Goal: Navigation & Orientation: Find specific page/section

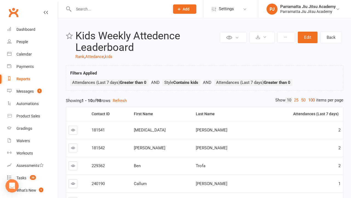
click at [310, 100] on link "100" at bounding box center [311, 100] width 9 height 6
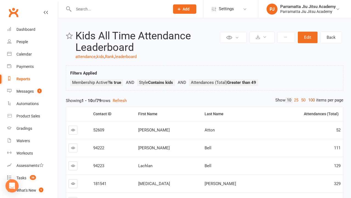
click at [310, 100] on link "100" at bounding box center [311, 100] width 9 height 6
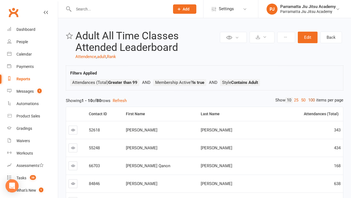
click at [310, 100] on link "100" at bounding box center [311, 100] width 9 height 6
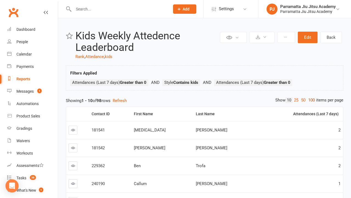
click at [310, 100] on link "100" at bounding box center [311, 100] width 9 height 6
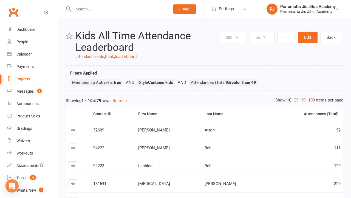
click at [310, 100] on link "100" at bounding box center [311, 100] width 9 height 6
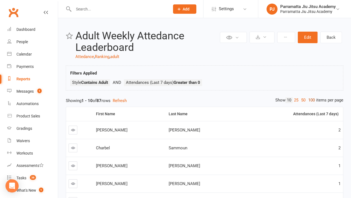
click at [310, 100] on link "100" at bounding box center [311, 100] width 9 height 6
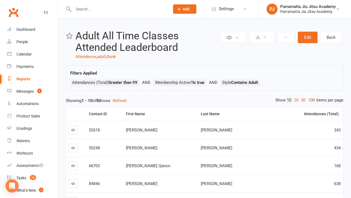
click at [310, 100] on link "100" at bounding box center [311, 100] width 9 height 6
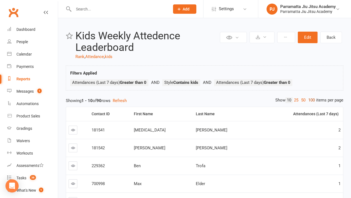
click at [310, 100] on link "100" at bounding box center [311, 100] width 9 height 6
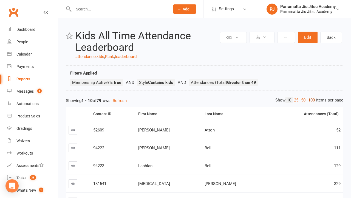
click at [310, 100] on link "100" at bounding box center [311, 100] width 9 height 6
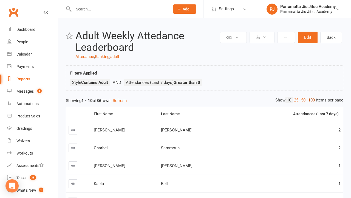
click at [310, 100] on link "100" at bounding box center [311, 100] width 9 height 6
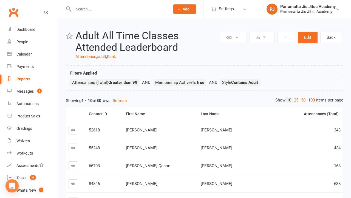
click at [310, 100] on link "100" at bounding box center [311, 100] width 9 height 6
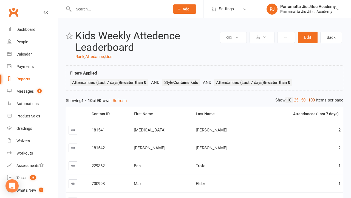
click at [310, 100] on link "100" at bounding box center [311, 100] width 9 height 6
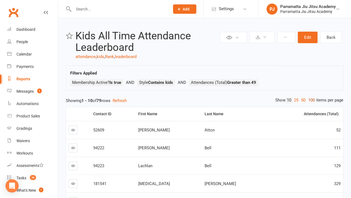
click at [310, 100] on link "100" at bounding box center [311, 100] width 9 height 6
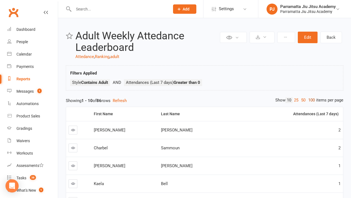
click at [310, 100] on link "100" at bounding box center [311, 100] width 9 height 6
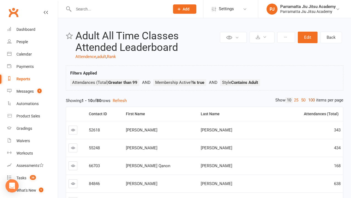
click at [310, 100] on link "100" at bounding box center [311, 100] width 9 height 6
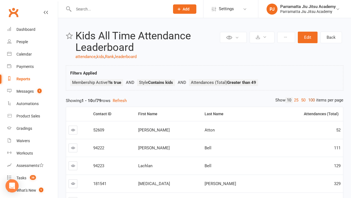
click at [310, 100] on link "100" at bounding box center [311, 100] width 9 height 6
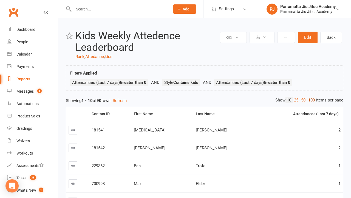
click at [310, 100] on link "100" at bounding box center [311, 100] width 9 height 6
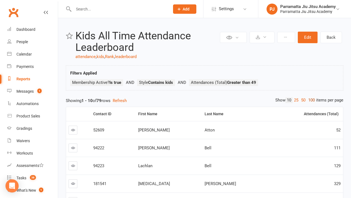
click at [310, 100] on link "100" at bounding box center [311, 100] width 9 height 6
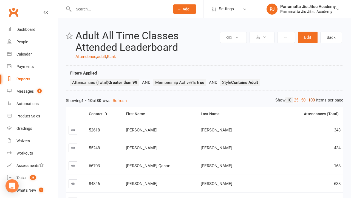
click at [310, 100] on link "100" at bounding box center [311, 100] width 9 height 6
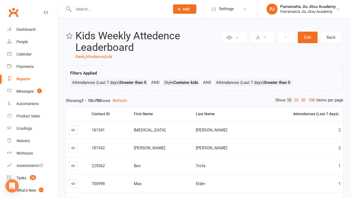
click at [310, 100] on link "100" at bounding box center [311, 100] width 9 height 6
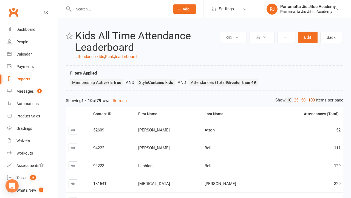
click at [310, 100] on link "100" at bounding box center [311, 100] width 9 height 6
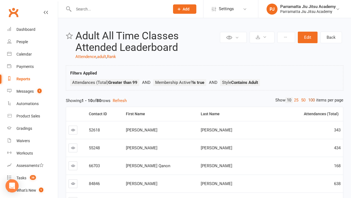
click at [310, 100] on link "100" at bounding box center [311, 100] width 9 height 6
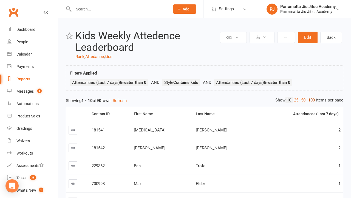
click at [310, 100] on link "100" at bounding box center [311, 100] width 9 height 6
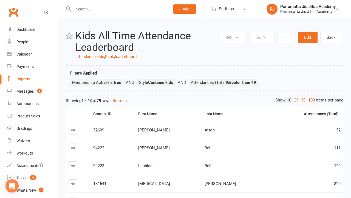
click at [310, 100] on link "100" at bounding box center [311, 100] width 9 height 6
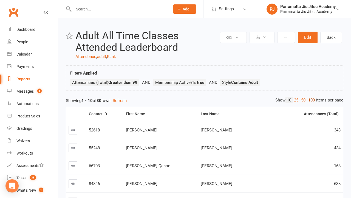
click at [310, 100] on link "100" at bounding box center [311, 100] width 9 height 6
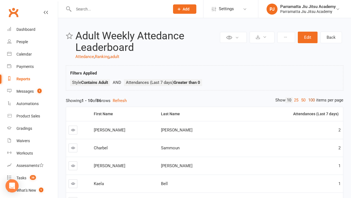
click at [310, 100] on link "100" at bounding box center [311, 100] width 9 height 6
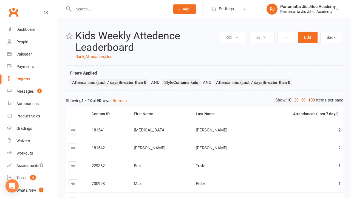
click at [310, 100] on link "100" at bounding box center [311, 100] width 9 height 6
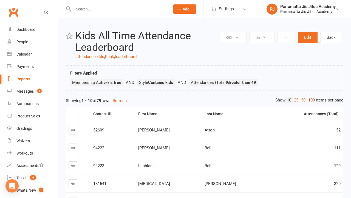
click at [310, 100] on link "100" at bounding box center [311, 100] width 9 height 6
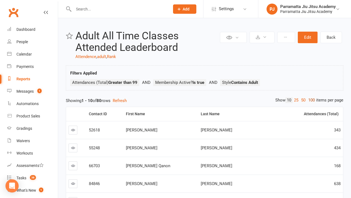
click at [310, 100] on link "100" at bounding box center [311, 100] width 9 height 6
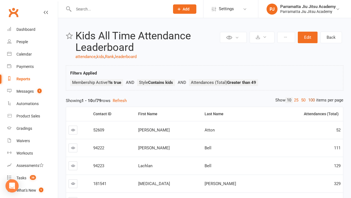
click at [310, 100] on link "100" at bounding box center [311, 100] width 9 height 6
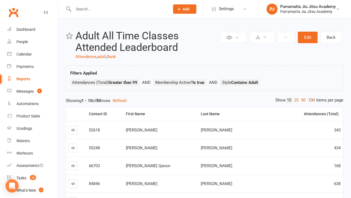
click at [310, 100] on link "100" at bounding box center [311, 100] width 9 height 6
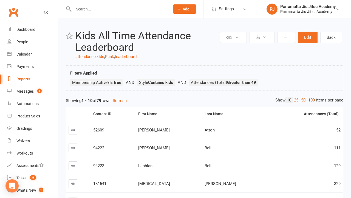
click at [310, 100] on link "100" at bounding box center [311, 100] width 9 height 6
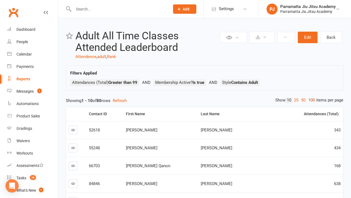
click at [310, 100] on link "100" at bounding box center [311, 100] width 9 height 6
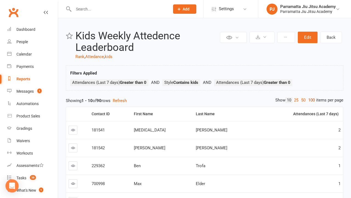
click at [310, 100] on link "100" at bounding box center [311, 100] width 9 height 6
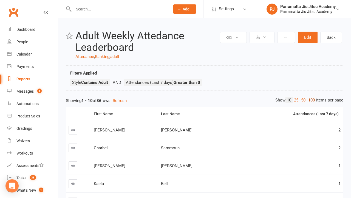
click at [310, 100] on link "100" at bounding box center [311, 100] width 9 height 6
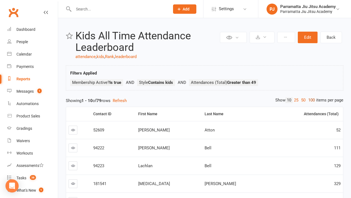
click at [310, 100] on link "100" at bounding box center [311, 100] width 9 height 6
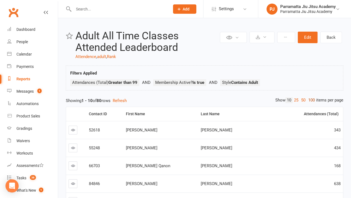
click at [310, 100] on link "100" at bounding box center [311, 100] width 9 height 6
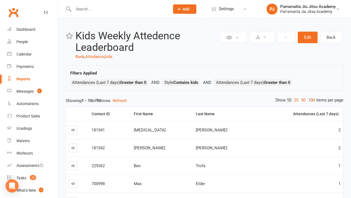
click at [310, 100] on link "100" at bounding box center [311, 100] width 9 height 6
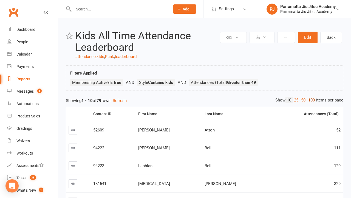
click at [310, 100] on link "100" at bounding box center [311, 100] width 9 height 6
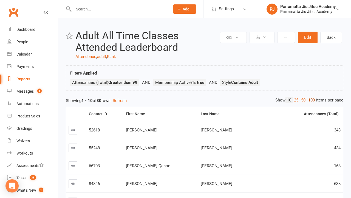
click at [310, 100] on link "100" at bounding box center [311, 100] width 9 height 6
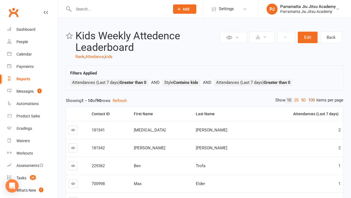
click at [310, 100] on link "100" at bounding box center [311, 100] width 9 height 6
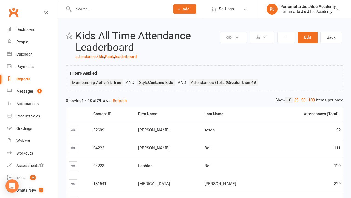
click at [310, 100] on link "100" at bounding box center [311, 100] width 9 height 6
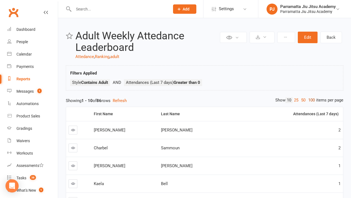
click at [310, 100] on link "100" at bounding box center [311, 100] width 9 height 6
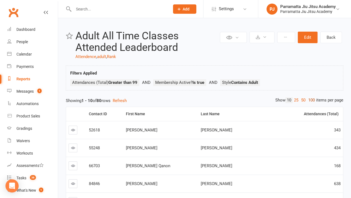
click at [310, 100] on link "100" at bounding box center [311, 100] width 9 height 6
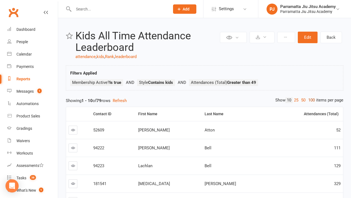
click at [310, 100] on link "100" at bounding box center [311, 100] width 9 height 6
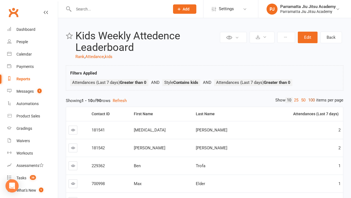
click at [310, 100] on link "100" at bounding box center [311, 100] width 9 height 6
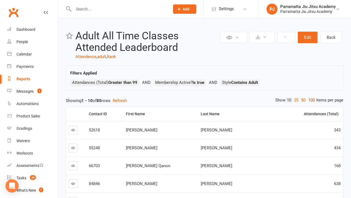
click at [310, 100] on link "100" at bounding box center [311, 100] width 9 height 6
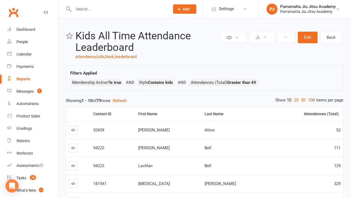
click at [310, 100] on link "100" at bounding box center [311, 100] width 9 height 6
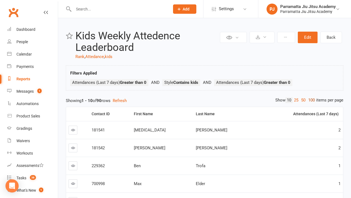
click at [310, 100] on link "100" at bounding box center [311, 100] width 9 height 6
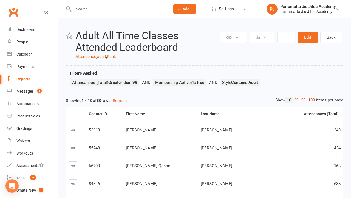
click at [310, 100] on link "100" at bounding box center [311, 100] width 9 height 6
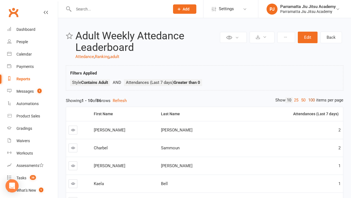
click at [310, 100] on link "100" at bounding box center [311, 100] width 9 height 6
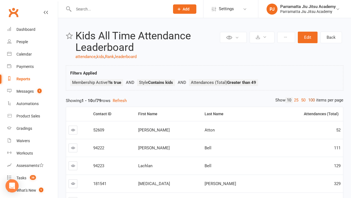
click at [310, 100] on link "100" at bounding box center [311, 100] width 9 height 6
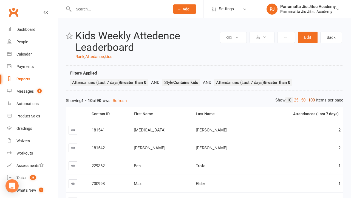
click at [310, 100] on link "100" at bounding box center [311, 100] width 9 height 6
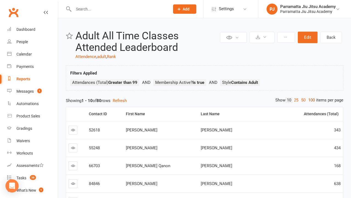
click at [310, 100] on link "100" at bounding box center [311, 100] width 9 height 6
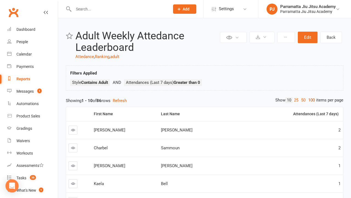
click at [310, 100] on link "100" at bounding box center [311, 100] width 9 height 6
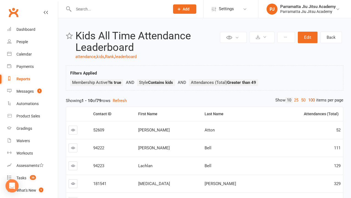
click at [310, 100] on link "100" at bounding box center [311, 100] width 9 height 6
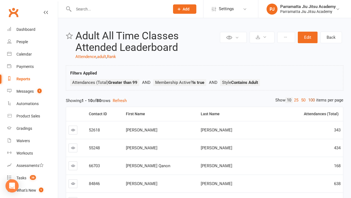
click at [310, 100] on link "100" at bounding box center [311, 100] width 9 height 6
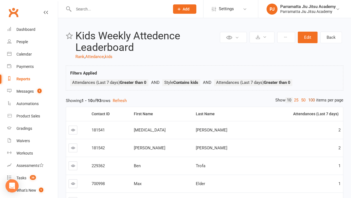
click at [310, 100] on link "100" at bounding box center [311, 100] width 9 height 6
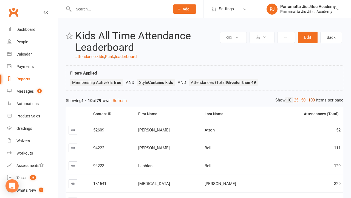
click at [310, 100] on link "100" at bounding box center [311, 100] width 9 height 6
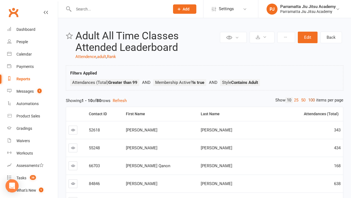
click at [310, 100] on link "100" at bounding box center [311, 100] width 9 height 6
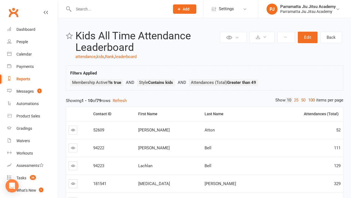
click at [310, 100] on link "100" at bounding box center [311, 100] width 9 height 6
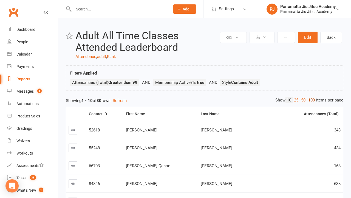
click at [310, 100] on link "100" at bounding box center [311, 100] width 9 height 6
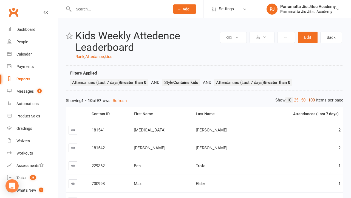
click at [310, 100] on link "100" at bounding box center [311, 100] width 9 height 6
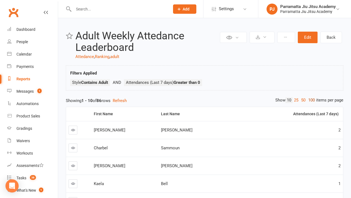
click at [310, 100] on link "100" at bounding box center [311, 100] width 9 height 6
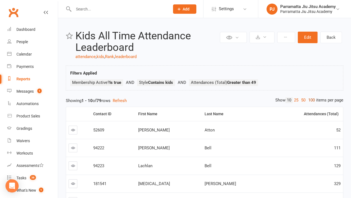
click at [310, 100] on link "100" at bounding box center [311, 100] width 9 height 6
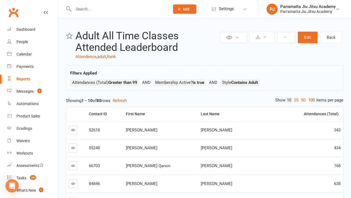
click at [310, 100] on link "100" at bounding box center [311, 100] width 9 height 6
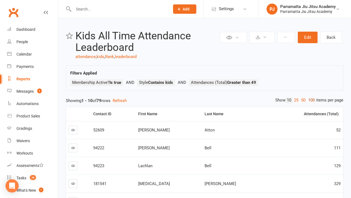
click at [310, 100] on link "100" at bounding box center [311, 100] width 9 height 6
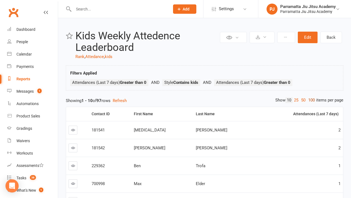
click at [310, 100] on link "100" at bounding box center [311, 100] width 9 height 6
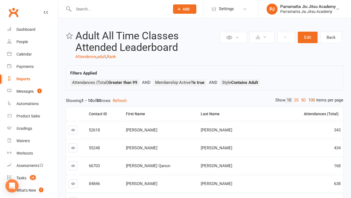
click at [310, 100] on link "100" at bounding box center [311, 100] width 9 height 6
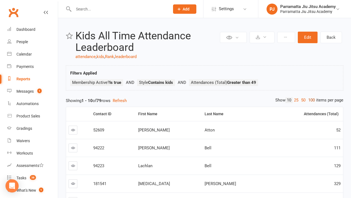
click at [310, 100] on link "100" at bounding box center [311, 100] width 9 height 6
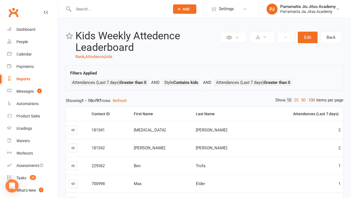
click at [310, 100] on link "100" at bounding box center [311, 100] width 9 height 6
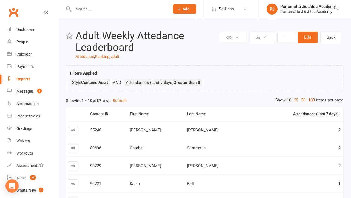
click at [310, 100] on link "100" at bounding box center [311, 100] width 9 height 6
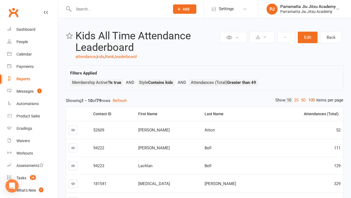
click at [310, 100] on link "100" at bounding box center [311, 100] width 9 height 6
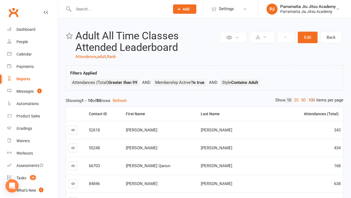
click at [310, 100] on link "100" at bounding box center [311, 100] width 9 height 6
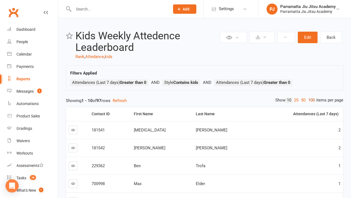
click at [310, 100] on link "100" at bounding box center [311, 100] width 9 height 6
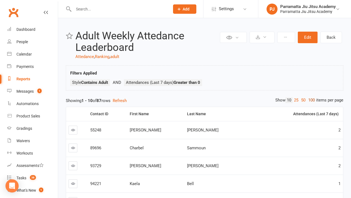
click at [310, 100] on link "100" at bounding box center [311, 100] width 9 height 6
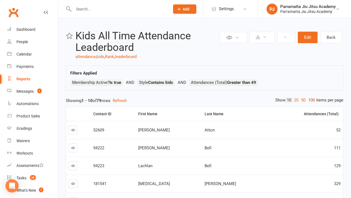
click at [310, 100] on link "100" at bounding box center [311, 100] width 9 height 6
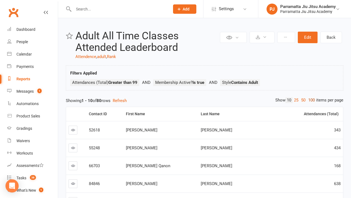
click at [310, 100] on link "100" at bounding box center [311, 100] width 9 height 6
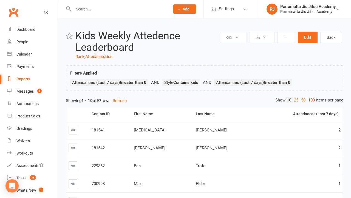
click at [310, 100] on link "100" at bounding box center [311, 100] width 9 height 6
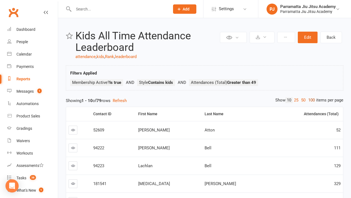
click at [310, 100] on link "100" at bounding box center [311, 100] width 9 height 6
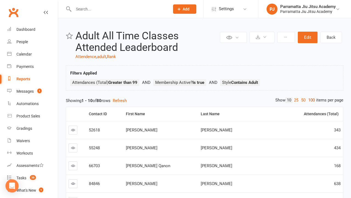
click at [310, 100] on link "100" at bounding box center [311, 100] width 9 height 6
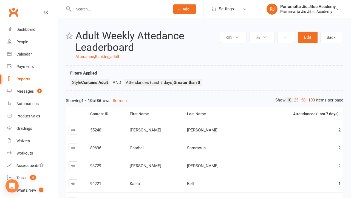
click at [310, 100] on link "100" at bounding box center [311, 100] width 9 height 6
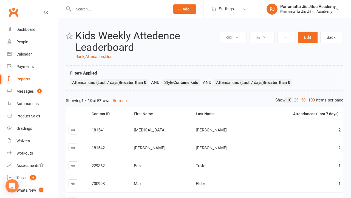
click at [310, 100] on link "100" at bounding box center [311, 100] width 9 height 6
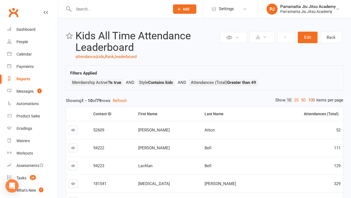
click at [310, 100] on link "100" at bounding box center [311, 100] width 9 height 6
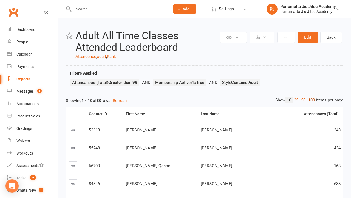
click at [310, 100] on link "100" at bounding box center [311, 100] width 9 height 6
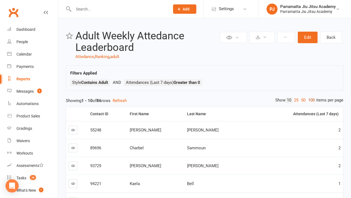
click at [310, 100] on link "100" at bounding box center [311, 100] width 9 height 6
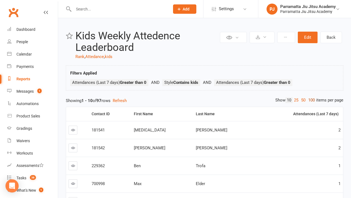
click at [310, 100] on link "100" at bounding box center [311, 100] width 9 height 6
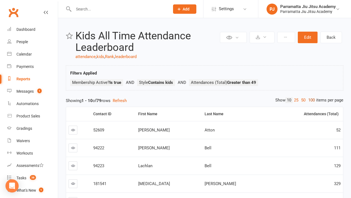
click at [310, 100] on link "100" at bounding box center [311, 100] width 9 height 6
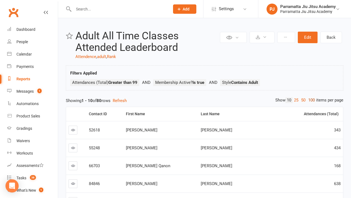
click at [310, 100] on link "100" at bounding box center [311, 100] width 9 height 6
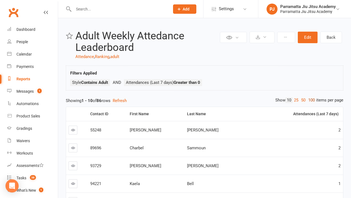
click at [310, 100] on link "100" at bounding box center [311, 100] width 9 height 6
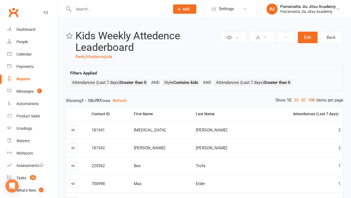
click at [310, 100] on link "100" at bounding box center [311, 100] width 9 height 6
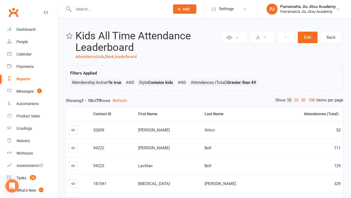
click at [310, 100] on link "100" at bounding box center [311, 100] width 9 height 6
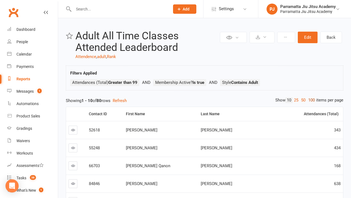
click at [310, 100] on link "100" at bounding box center [311, 100] width 9 height 6
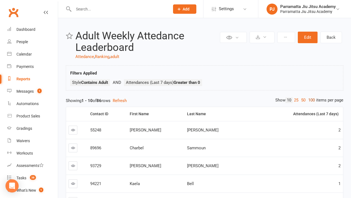
click at [310, 100] on link "100" at bounding box center [311, 100] width 9 height 6
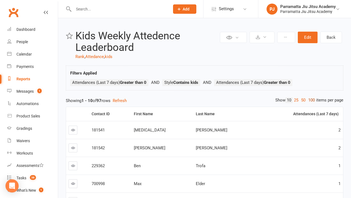
click at [310, 100] on link "100" at bounding box center [311, 100] width 9 height 6
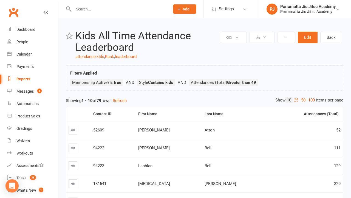
click at [310, 100] on link "100" at bounding box center [311, 100] width 9 height 6
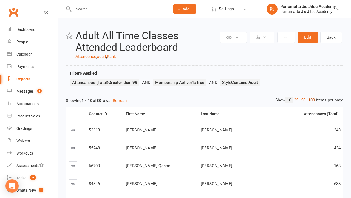
click at [310, 100] on link "100" at bounding box center [311, 100] width 9 height 6
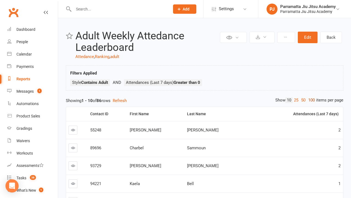
click at [310, 100] on link "100" at bounding box center [311, 100] width 9 height 6
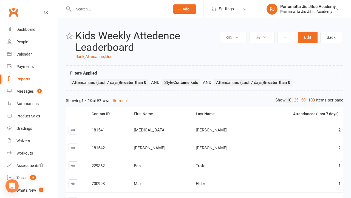
click at [310, 100] on link "100" at bounding box center [311, 100] width 9 height 6
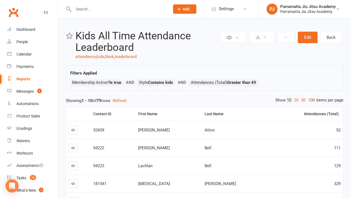
click at [310, 100] on link "100" at bounding box center [311, 100] width 9 height 6
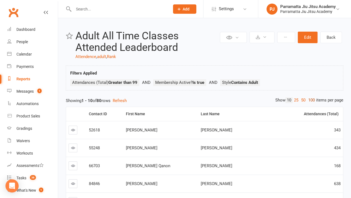
click at [310, 100] on link "100" at bounding box center [311, 100] width 9 height 6
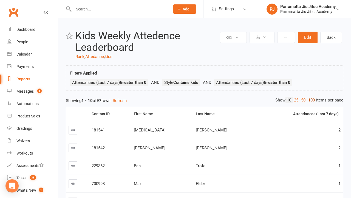
click at [310, 100] on link "100" at bounding box center [311, 100] width 9 height 6
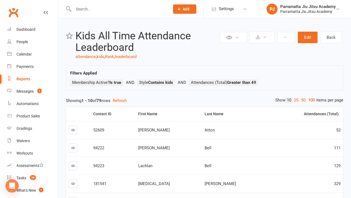
click at [310, 100] on link "100" at bounding box center [311, 100] width 9 height 6
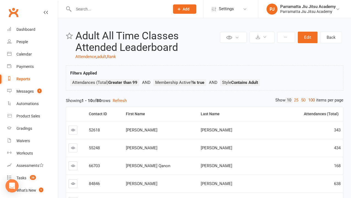
click at [310, 100] on link "100" at bounding box center [311, 100] width 9 height 6
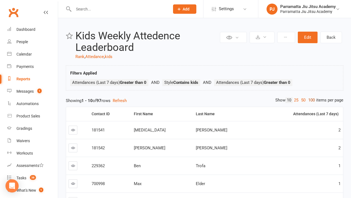
click at [310, 100] on link "100" at bounding box center [311, 100] width 9 height 6
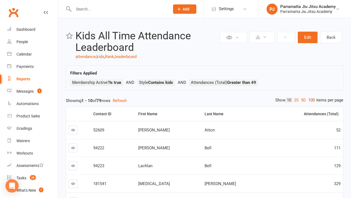
click at [310, 100] on link "100" at bounding box center [311, 100] width 9 height 6
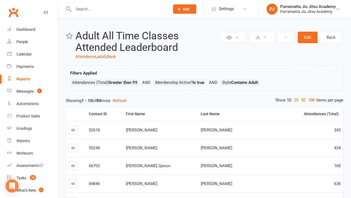
click at [310, 100] on link "100" at bounding box center [311, 100] width 9 height 6
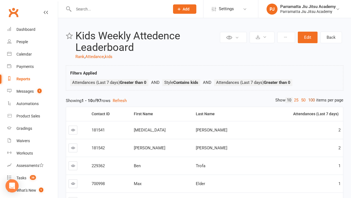
click at [310, 100] on link "100" at bounding box center [311, 100] width 9 height 6
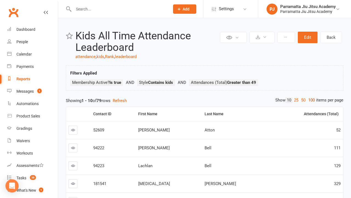
click at [310, 100] on link "100" at bounding box center [311, 100] width 9 height 6
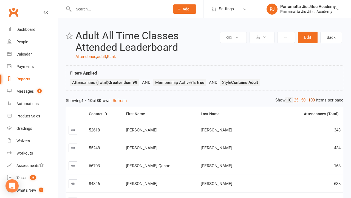
click at [310, 100] on link "100" at bounding box center [311, 100] width 9 height 6
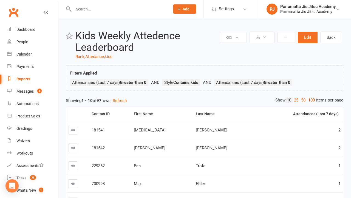
click at [310, 100] on link "100" at bounding box center [311, 100] width 9 height 6
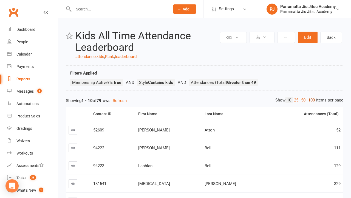
click at [310, 100] on link "100" at bounding box center [311, 100] width 9 height 6
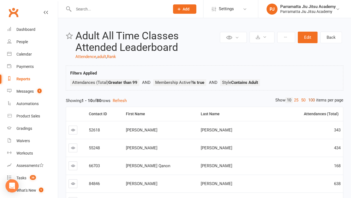
click at [310, 100] on link "100" at bounding box center [311, 100] width 9 height 6
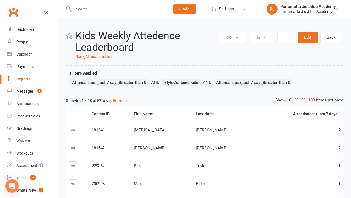
click at [310, 100] on link "100" at bounding box center [311, 100] width 9 height 6
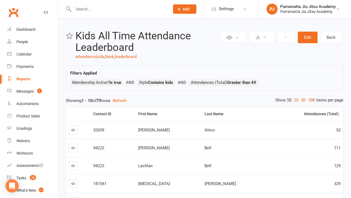
click at [310, 100] on link "100" at bounding box center [311, 100] width 9 height 6
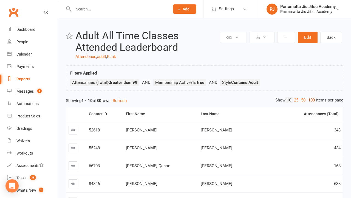
click at [310, 100] on link "100" at bounding box center [311, 100] width 9 height 6
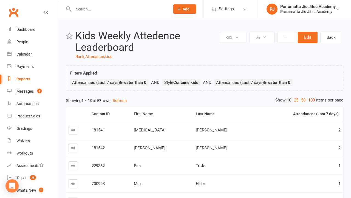
click at [310, 100] on link "100" at bounding box center [311, 100] width 9 height 6
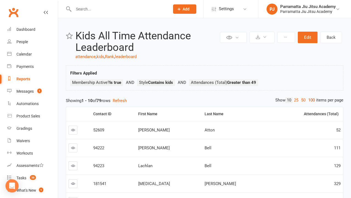
click at [310, 100] on link "100" at bounding box center [311, 100] width 9 height 6
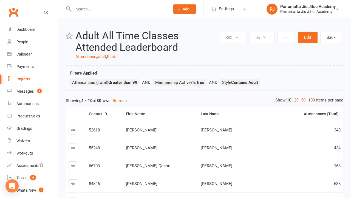
click at [310, 100] on link "100" at bounding box center [311, 100] width 9 height 6
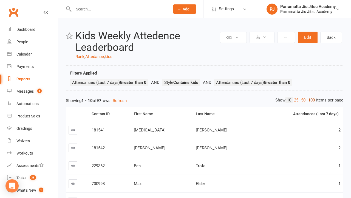
click at [310, 100] on link "100" at bounding box center [311, 100] width 9 height 6
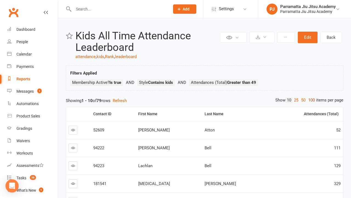
click at [310, 100] on link "100" at bounding box center [311, 100] width 9 height 6
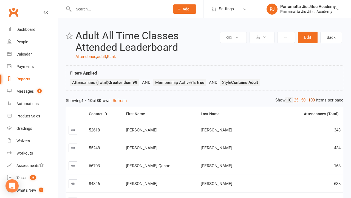
click at [310, 100] on link "100" at bounding box center [311, 100] width 9 height 6
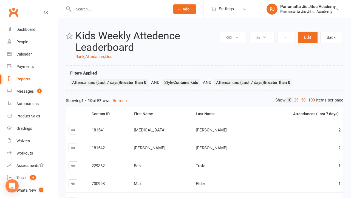
click at [310, 100] on link "100" at bounding box center [311, 100] width 9 height 6
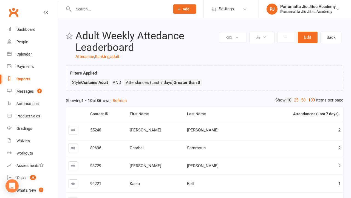
click at [310, 100] on link "100" at bounding box center [311, 100] width 9 height 6
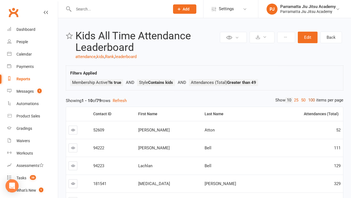
click at [310, 100] on link "100" at bounding box center [311, 100] width 9 height 6
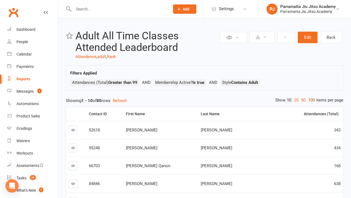
click at [310, 100] on link "100" at bounding box center [311, 100] width 9 height 6
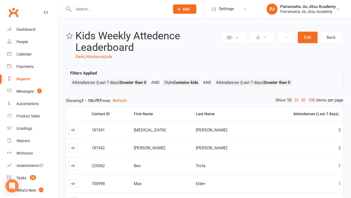
click at [310, 100] on link "100" at bounding box center [311, 100] width 9 height 6
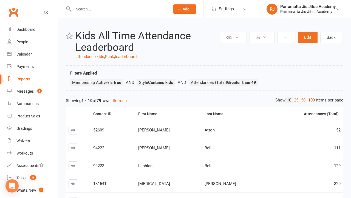
click at [310, 100] on link "100" at bounding box center [311, 100] width 9 height 6
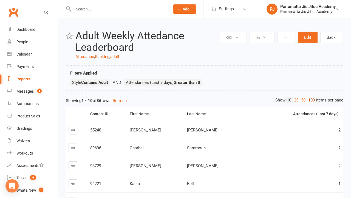
click at [310, 100] on link "100" at bounding box center [311, 100] width 9 height 6
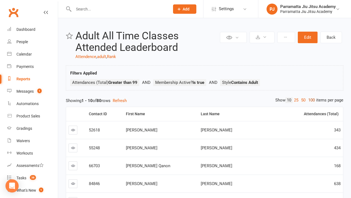
click at [310, 100] on link "100" at bounding box center [311, 100] width 9 height 6
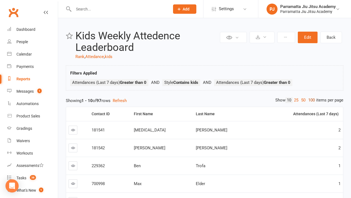
click at [310, 100] on link "100" at bounding box center [311, 100] width 9 height 6
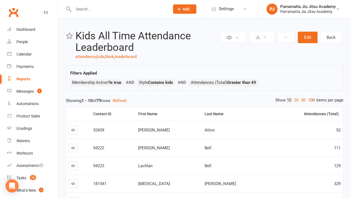
click at [310, 100] on link "100" at bounding box center [311, 100] width 9 height 6
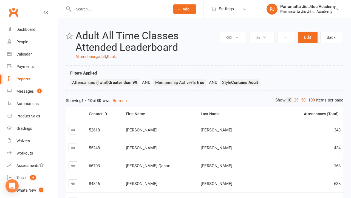
click at [310, 100] on link "100" at bounding box center [311, 100] width 9 height 6
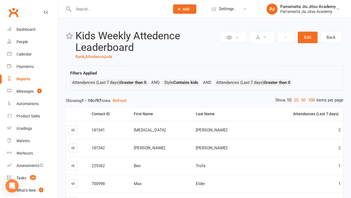
click at [310, 100] on link "100" at bounding box center [311, 100] width 9 height 6
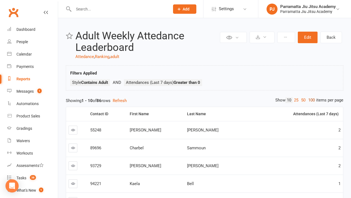
click at [310, 100] on link "100" at bounding box center [311, 100] width 9 height 6
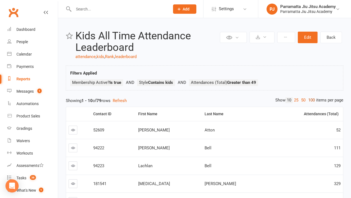
click at [310, 100] on link "100" at bounding box center [311, 100] width 9 height 6
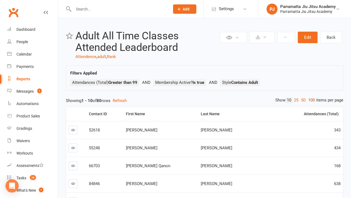
click at [310, 100] on link "100" at bounding box center [311, 100] width 9 height 6
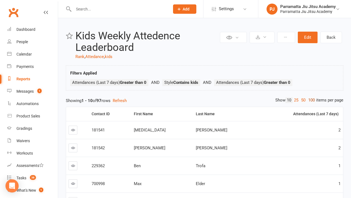
click at [310, 100] on link "100" at bounding box center [311, 100] width 9 height 6
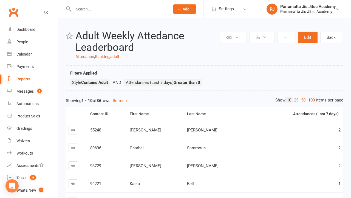
click at [310, 100] on link "100" at bounding box center [311, 100] width 9 height 6
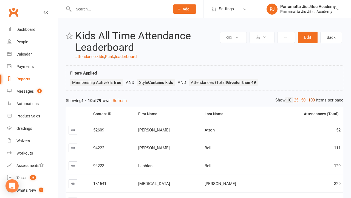
click at [310, 100] on link "100" at bounding box center [311, 100] width 9 height 6
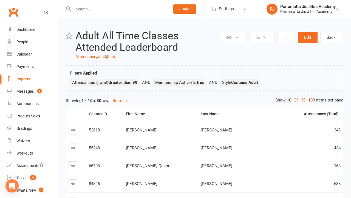
click at [310, 100] on link "100" at bounding box center [311, 100] width 9 height 6
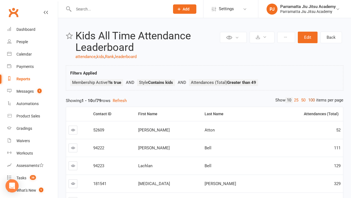
click at [310, 100] on link "100" at bounding box center [311, 100] width 9 height 6
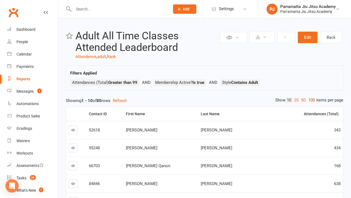
click at [310, 100] on link "100" at bounding box center [311, 100] width 9 height 6
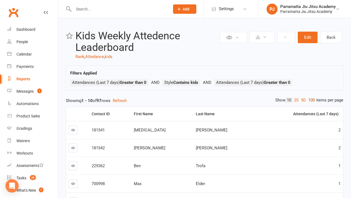
click at [310, 100] on link "100" at bounding box center [311, 100] width 9 height 6
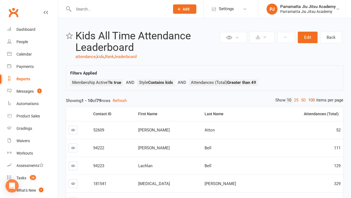
click at [310, 100] on link "100" at bounding box center [311, 100] width 9 height 6
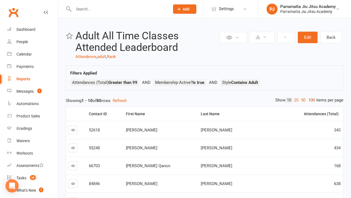
click at [310, 100] on link "100" at bounding box center [311, 100] width 9 height 6
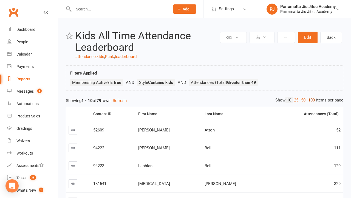
click at [310, 100] on link "100" at bounding box center [311, 100] width 9 height 6
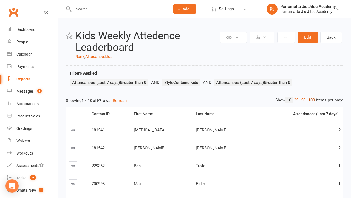
click at [310, 100] on link "100" at bounding box center [311, 100] width 9 height 6
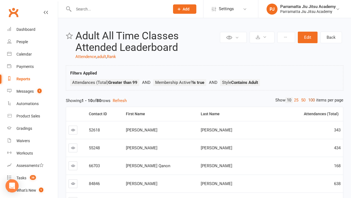
click at [310, 100] on link "100" at bounding box center [311, 100] width 9 height 6
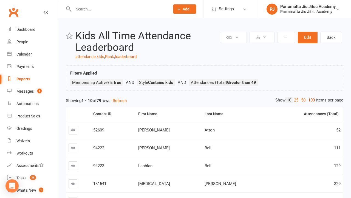
click at [310, 100] on link "100" at bounding box center [311, 100] width 9 height 6
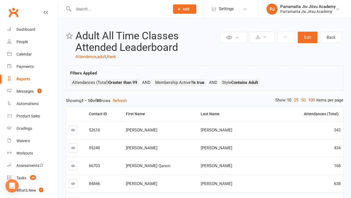
click at [310, 100] on link "100" at bounding box center [311, 100] width 9 height 6
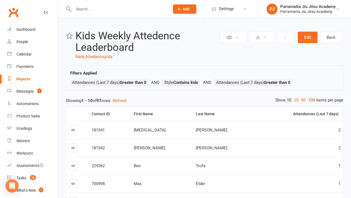
click at [310, 100] on link "100" at bounding box center [311, 100] width 9 height 6
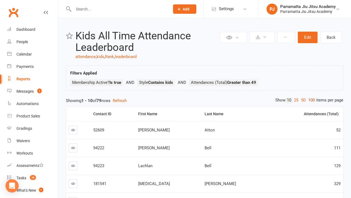
click at [310, 100] on link "100" at bounding box center [311, 100] width 9 height 6
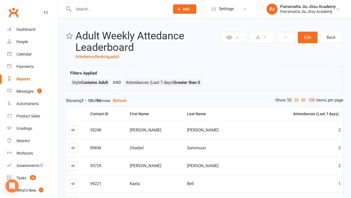
click at [310, 100] on link "100" at bounding box center [311, 100] width 9 height 6
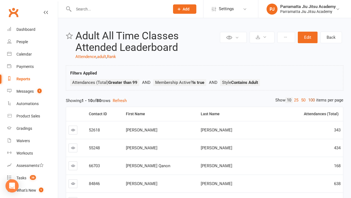
click at [310, 100] on link "100" at bounding box center [311, 100] width 9 height 6
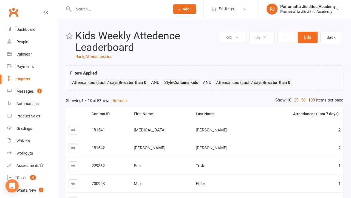
click at [310, 100] on link "100" at bounding box center [311, 100] width 9 height 6
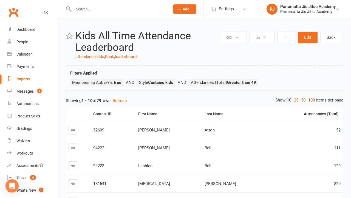
click at [310, 100] on link "100" at bounding box center [311, 100] width 9 height 6
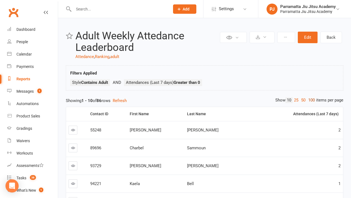
click at [310, 100] on link "100" at bounding box center [311, 100] width 9 height 6
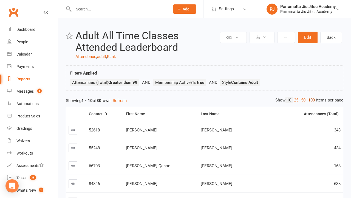
click at [310, 100] on link "100" at bounding box center [311, 100] width 9 height 6
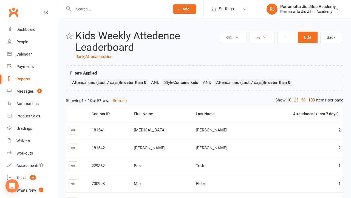
click at [310, 100] on link "100" at bounding box center [311, 100] width 9 height 6
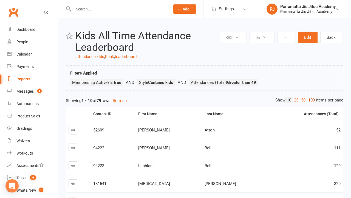
click at [310, 100] on link "100" at bounding box center [311, 100] width 9 height 6
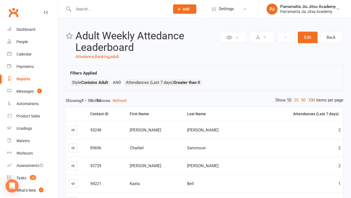
click at [310, 100] on link "100" at bounding box center [311, 100] width 9 height 6
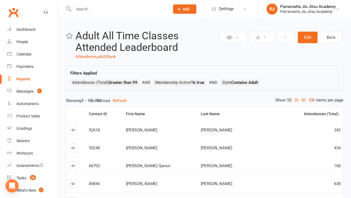
click at [310, 100] on link "100" at bounding box center [311, 100] width 9 height 6
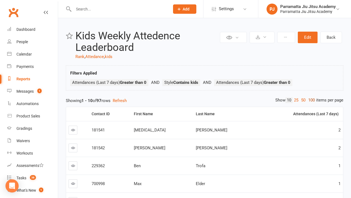
click at [310, 100] on link "100" at bounding box center [311, 100] width 9 height 6
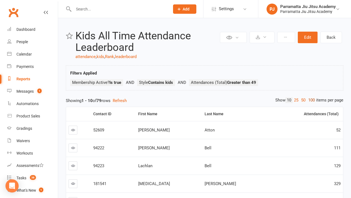
click at [310, 100] on link "100" at bounding box center [311, 100] width 9 height 6
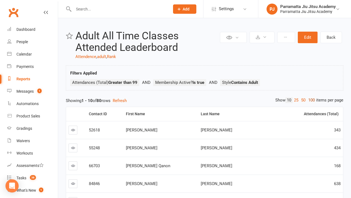
click at [310, 100] on link "100" at bounding box center [311, 100] width 9 height 6
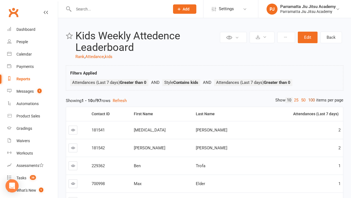
click at [310, 100] on link "100" at bounding box center [311, 100] width 9 height 6
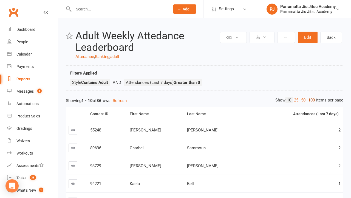
click at [310, 100] on link "100" at bounding box center [311, 100] width 9 height 6
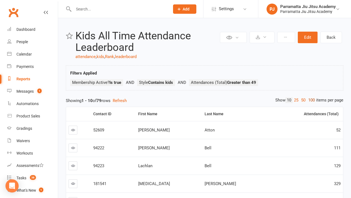
click at [310, 100] on link "100" at bounding box center [311, 100] width 9 height 6
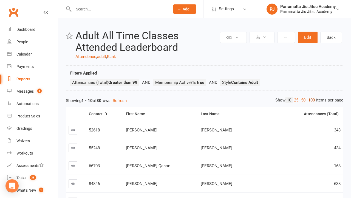
click at [310, 100] on link "100" at bounding box center [311, 100] width 9 height 6
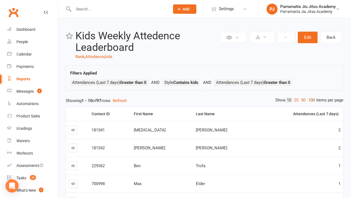
click at [310, 100] on link "100" at bounding box center [311, 100] width 9 height 6
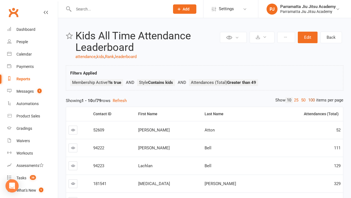
click at [310, 100] on link "100" at bounding box center [311, 100] width 9 height 6
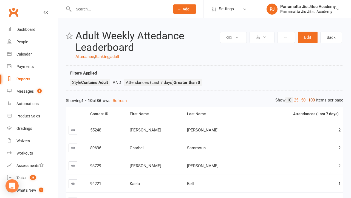
click at [310, 100] on link "100" at bounding box center [311, 100] width 9 height 6
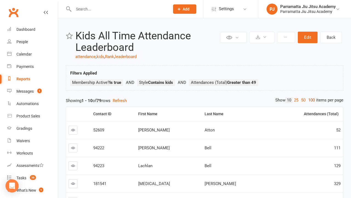
click at [310, 100] on link "100" at bounding box center [311, 100] width 9 height 6
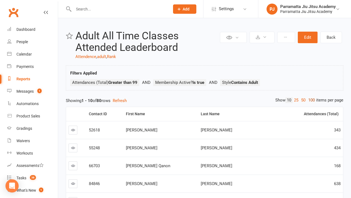
click at [310, 100] on link "100" at bounding box center [311, 100] width 9 height 6
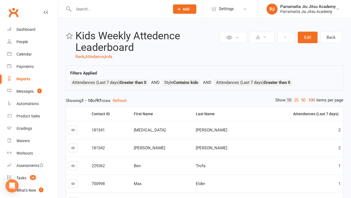
click at [310, 100] on link "100" at bounding box center [311, 100] width 9 height 6
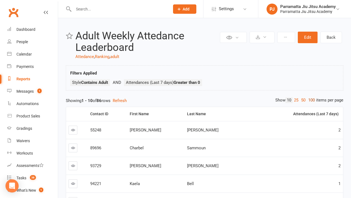
click at [310, 100] on link "100" at bounding box center [311, 100] width 9 height 6
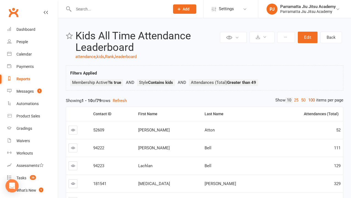
click at [310, 100] on link "100" at bounding box center [311, 100] width 9 height 6
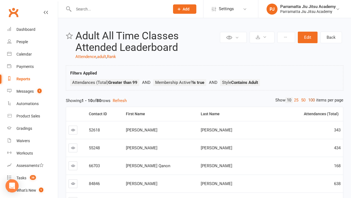
click at [310, 100] on link "100" at bounding box center [311, 100] width 9 height 6
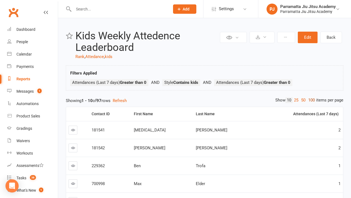
click at [310, 100] on link "100" at bounding box center [311, 100] width 9 height 6
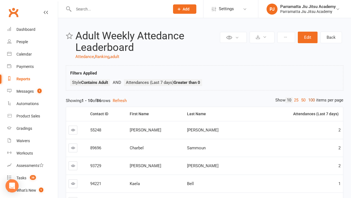
click at [310, 100] on link "100" at bounding box center [311, 100] width 9 height 6
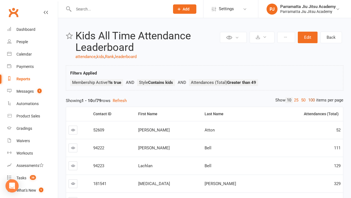
click at [310, 100] on link "100" at bounding box center [311, 100] width 9 height 6
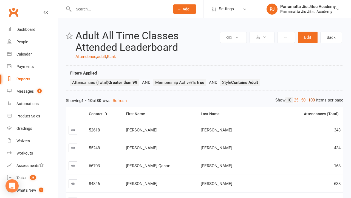
click at [310, 100] on link "100" at bounding box center [311, 100] width 9 height 6
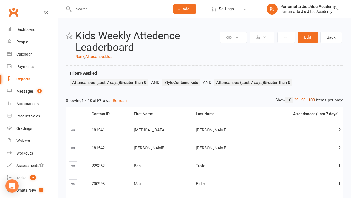
click at [310, 100] on link "100" at bounding box center [311, 100] width 9 height 6
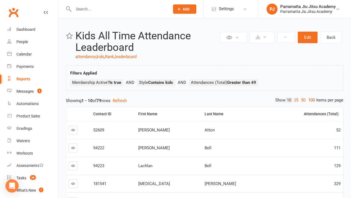
click at [310, 100] on link "100" at bounding box center [311, 100] width 9 height 6
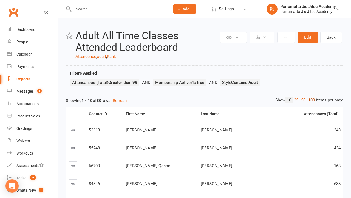
click at [310, 100] on link "100" at bounding box center [311, 100] width 9 height 6
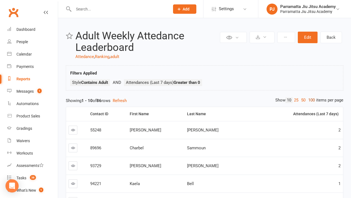
click at [310, 100] on link "100" at bounding box center [311, 100] width 9 height 6
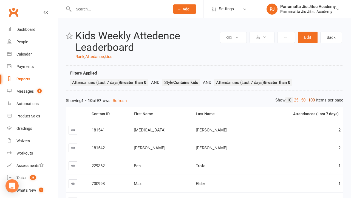
click at [310, 100] on link "100" at bounding box center [311, 100] width 9 height 6
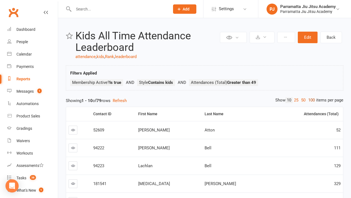
click at [310, 100] on link "100" at bounding box center [311, 100] width 9 height 6
